Goal: Check status: Check status

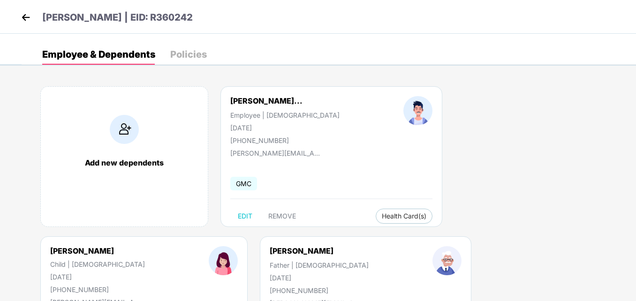
click at [26, 13] on img at bounding box center [26, 17] width 14 height 14
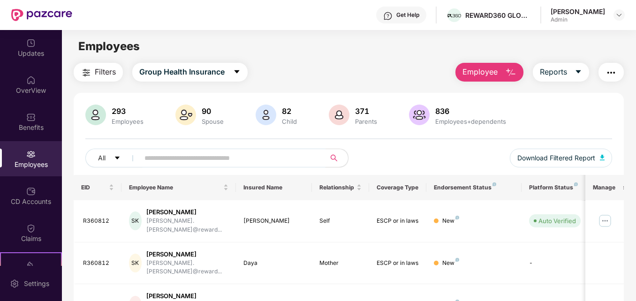
click at [171, 160] on input "text" at bounding box center [229, 158] width 168 height 14
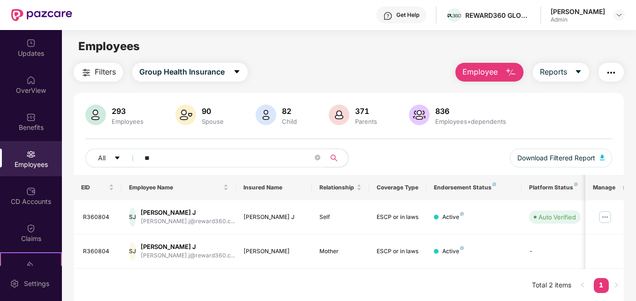
type input "*"
paste input "*******"
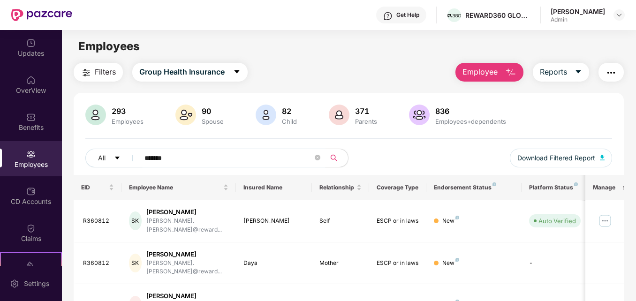
type input "*******"
click at [31, 230] on img at bounding box center [30, 228] width 9 height 9
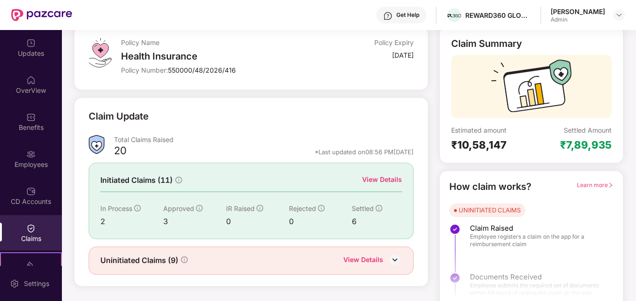
scroll to position [66, 0]
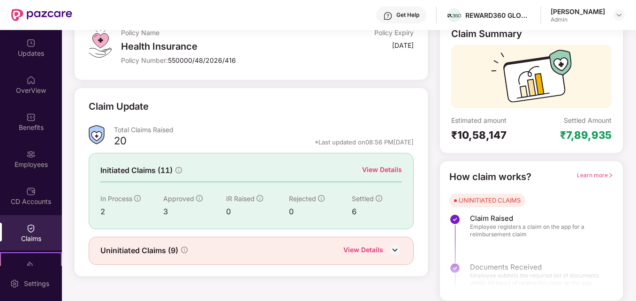
click at [393, 170] on div "View Details" at bounding box center [382, 170] width 40 height 10
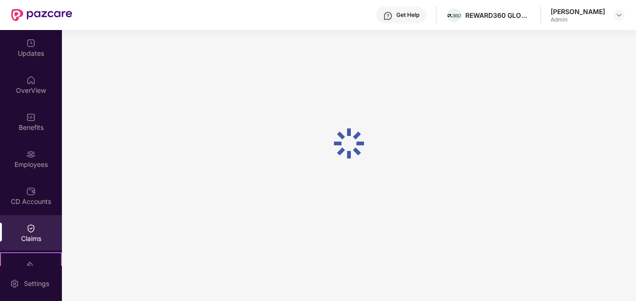
scroll to position [30, 0]
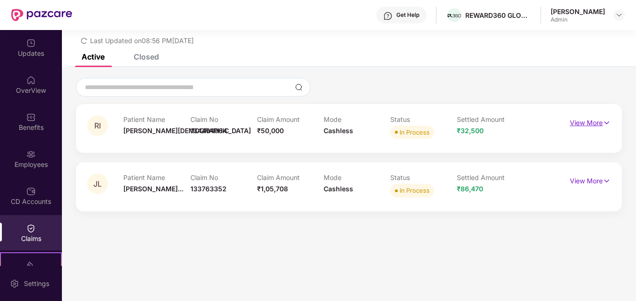
click at [594, 121] on p "View More" at bounding box center [590, 121] width 41 height 13
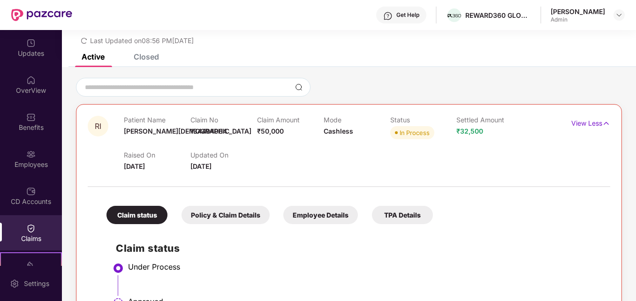
drag, startPoint x: 635, startPoint y: 108, endPoint x: 639, endPoint y: 160, distance: 52.2
click at [636, 160] on html "Get Help REWARD360 GLOBAL SERVICES PRIVATE LIMITED [PERSON_NAME] Admin Updates …" at bounding box center [318, 150] width 636 height 301
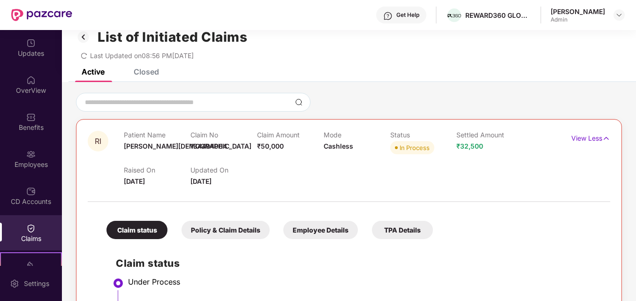
scroll to position [0, 0]
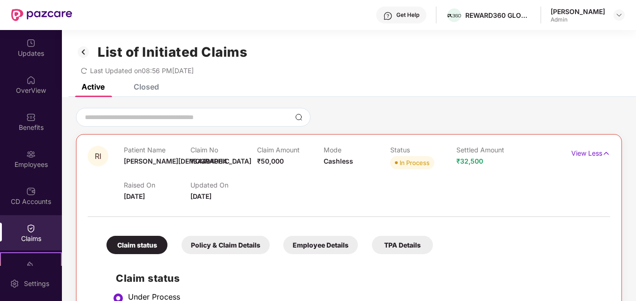
click at [410, 249] on div "TPA Details" at bounding box center [402, 245] width 61 height 18
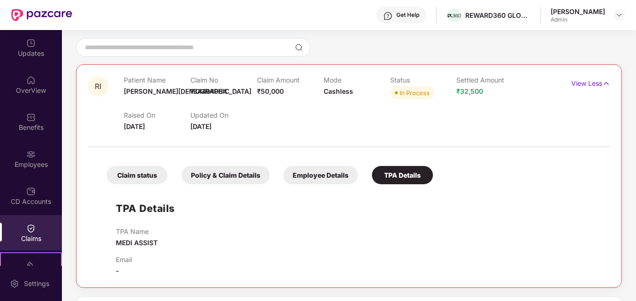
scroll to position [14, 0]
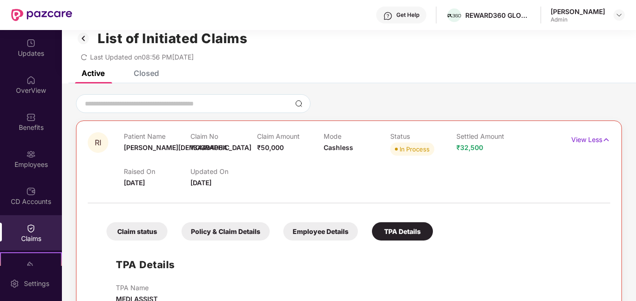
click at [315, 236] on div "Employee Details" at bounding box center [320, 231] width 75 height 18
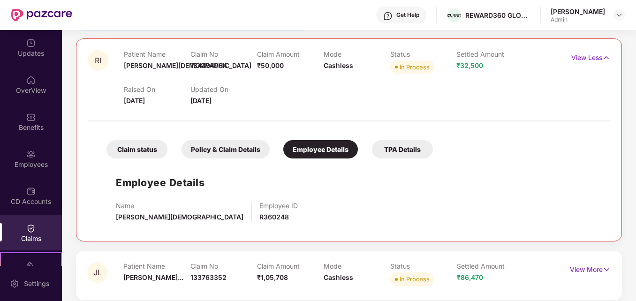
scroll to position [104, 0]
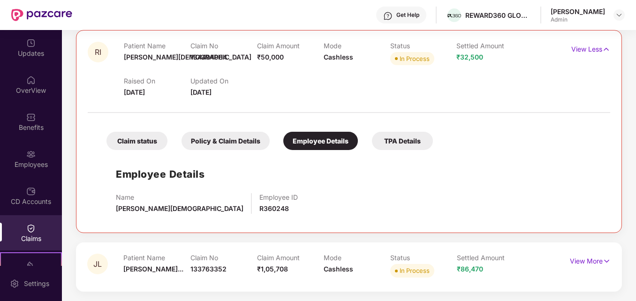
click at [221, 141] on div "Policy & Claim Details" at bounding box center [226, 141] width 88 height 18
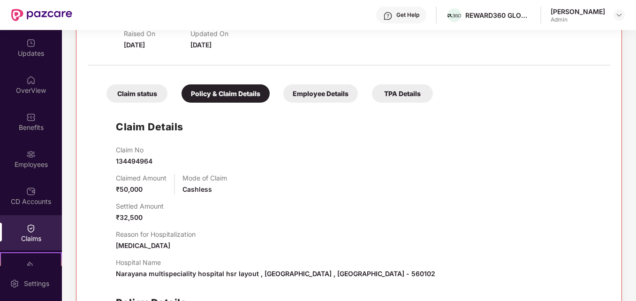
scroll to position [144, 0]
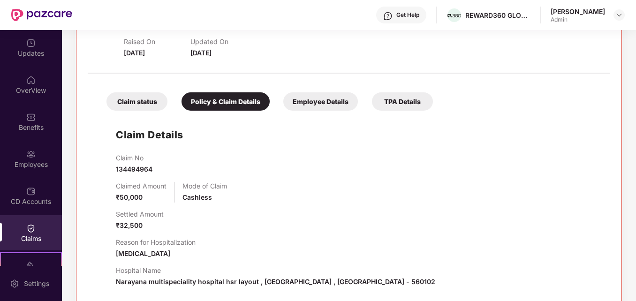
click at [134, 99] on div "Claim status" at bounding box center [137, 101] width 61 height 18
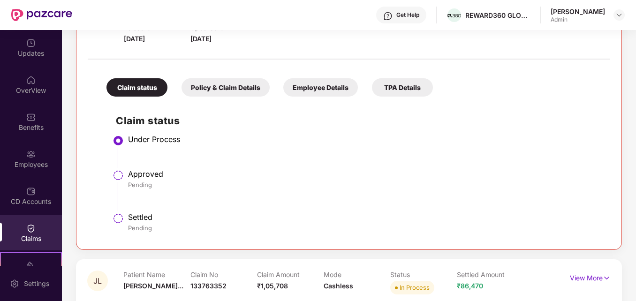
scroll to position [175, 0]
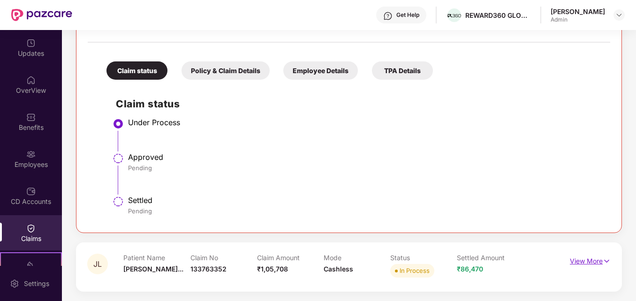
click at [587, 257] on p "View More" at bounding box center [590, 260] width 41 height 13
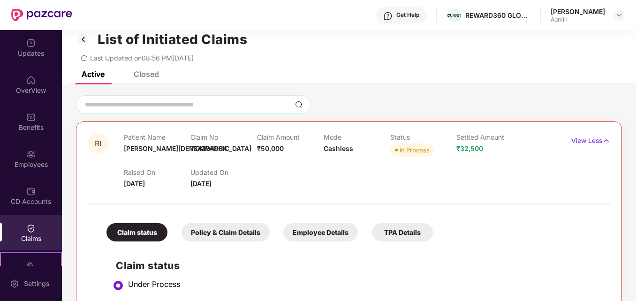
scroll to position [0, 0]
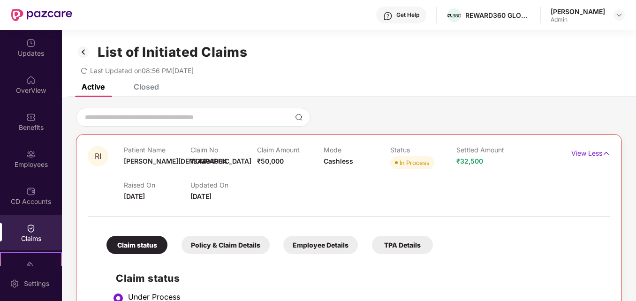
click at [145, 87] on div "Closed" at bounding box center [146, 86] width 25 height 9
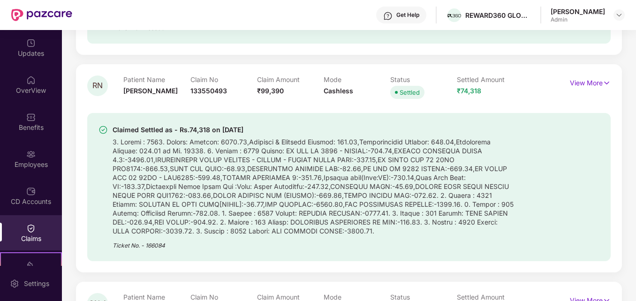
scroll to position [565, 0]
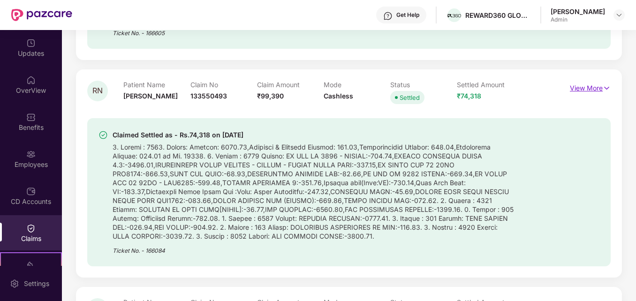
click at [585, 88] on p "View More" at bounding box center [590, 87] width 41 height 13
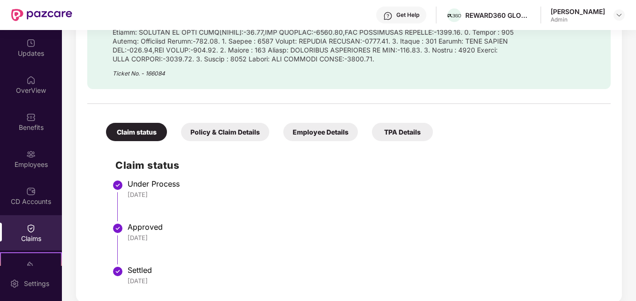
scroll to position [772, 0]
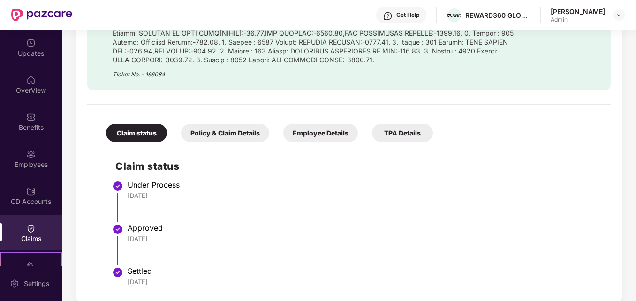
click at [390, 137] on div "TPA Details" at bounding box center [402, 133] width 61 height 18
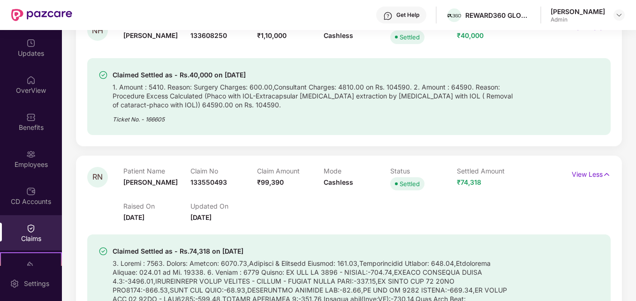
scroll to position [473, 0]
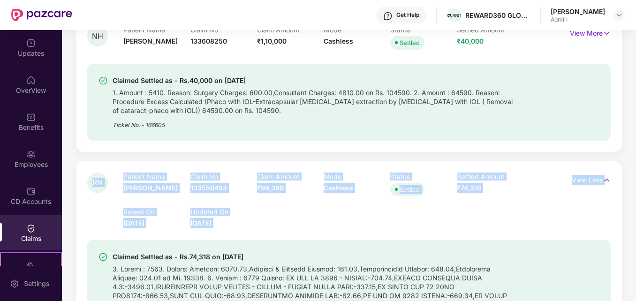
drag, startPoint x: 635, startPoint y: 122, endPoint x: 639, endPoint y: 213, distance: 90.6
click at [636, 213] on html "Get Help REWARD360 GLOBAL SERVICES PRIVATE LIMITED [PERSON_NAME] Admin Updates …" at bounding box center [318, 150] width 636 height 301
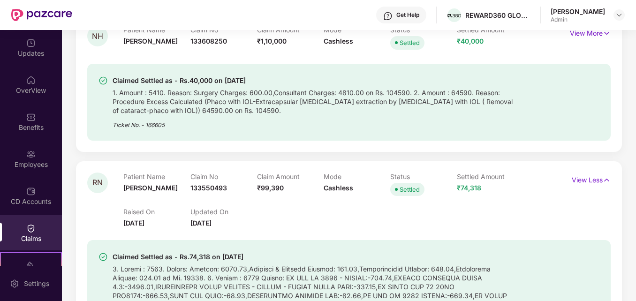
drag, startPoint x: 639, startPoint y: 213, endPoint x: 629, endPoint y: 246, distance: 35.1
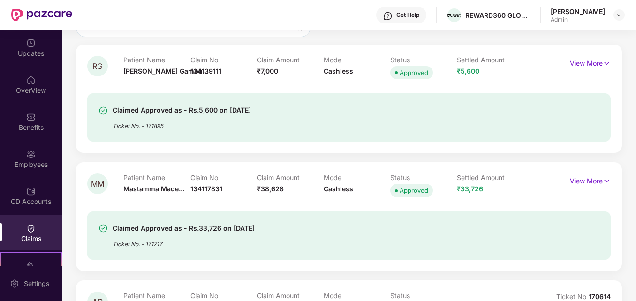
scroll to position [0, 0]
